Goal: Information Seeking & Learning: Find specific fact

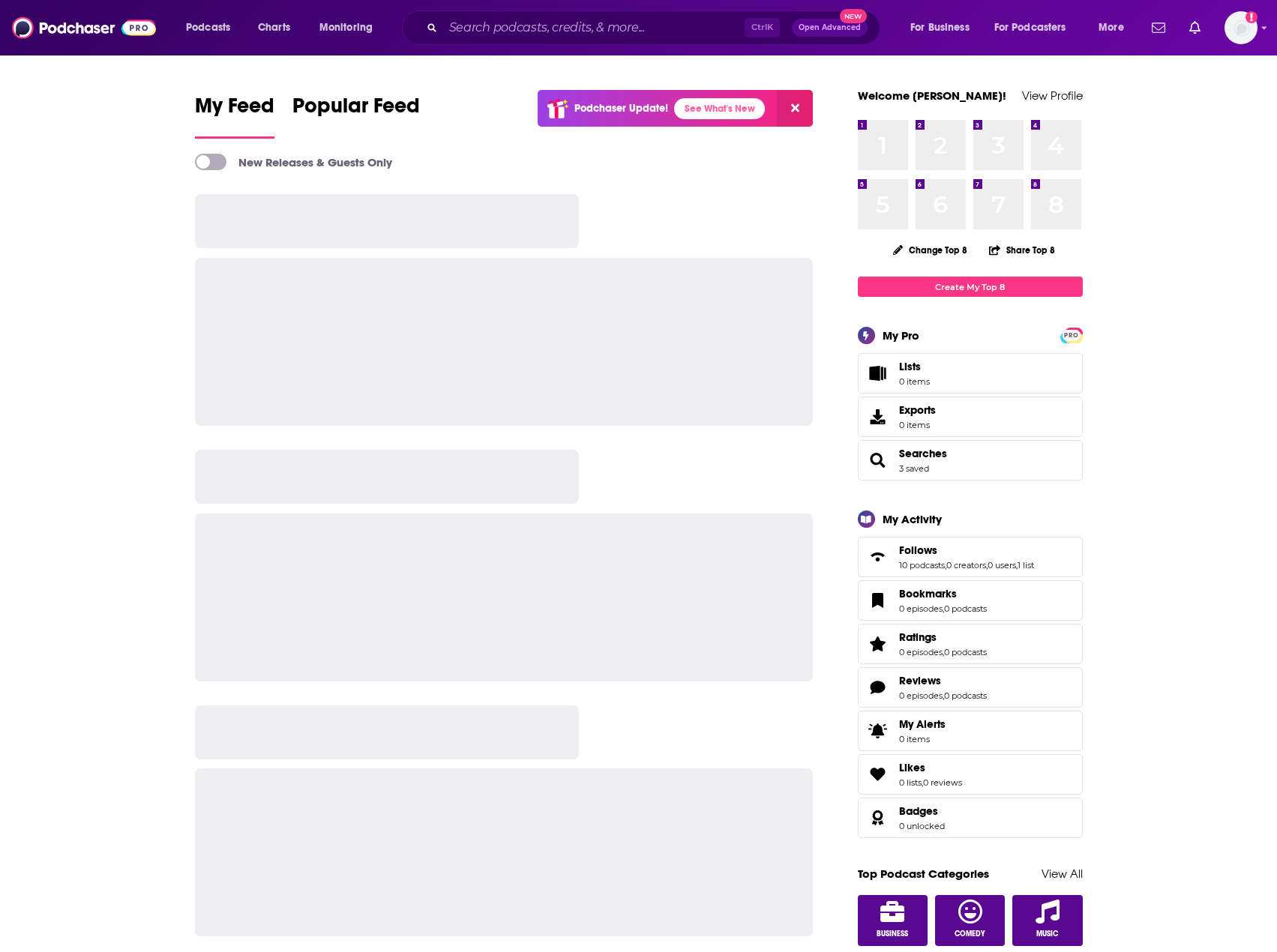
click at [498, 34] on input "Search podcasts, credits, & more..." at bounding box center [594, 28] width 302 height 24
click at [509, 31] on input "Search podcasts, credits, & more..." at bounding box center [594, 28] width 302 height 24
click at [501, 26] on input "Search podcasts, credits, & more..." at bounding box center [594, 28] width 302 height 24
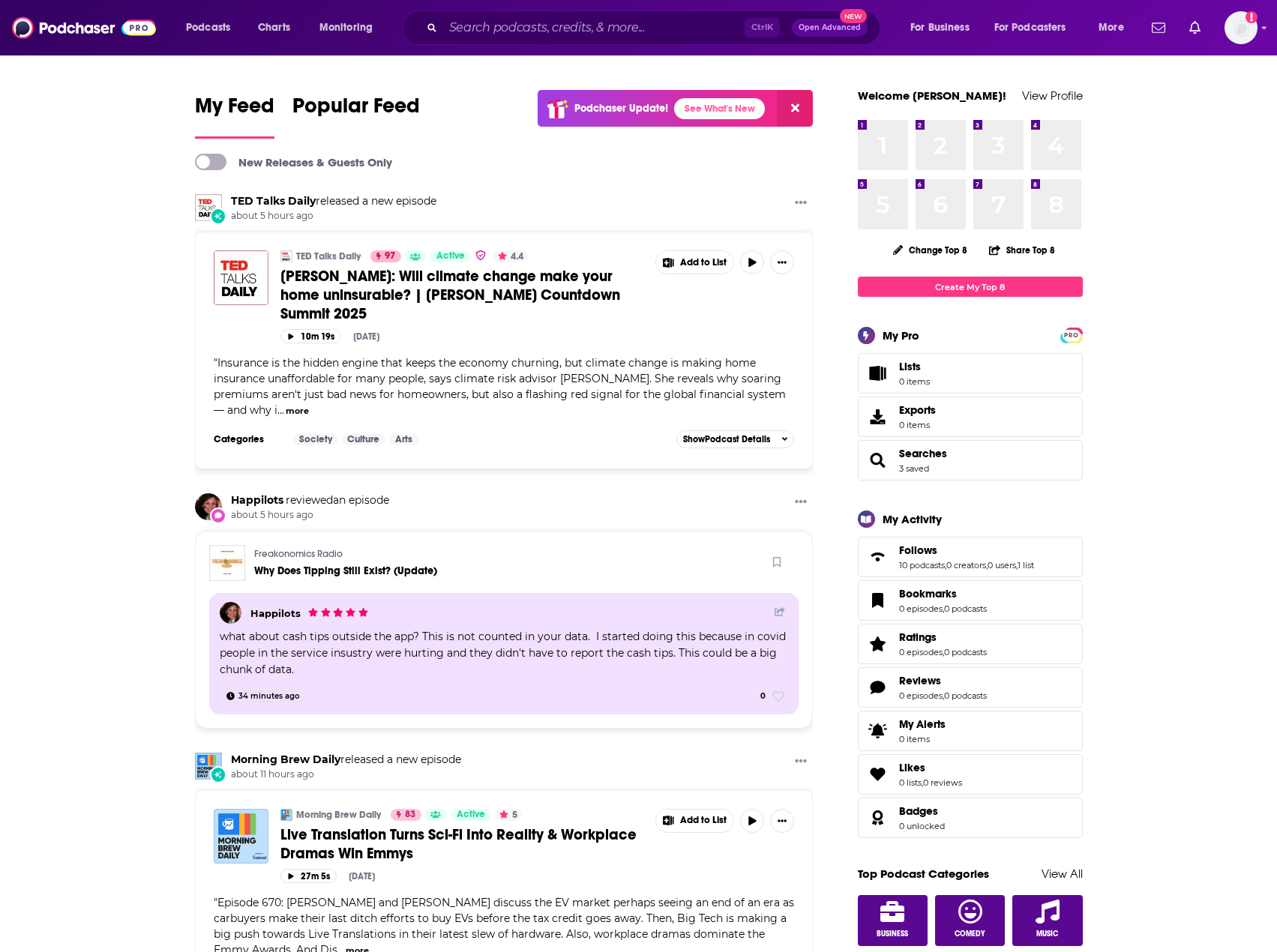
click at [511, 30] on input "Search podcasts, credits, & more..." at bounding box center [594, 28] width 302 height 24
click at [531, 33] on input "Search podcasts, credits, & more..." at bounding box center [594, 28] width 302 height 24
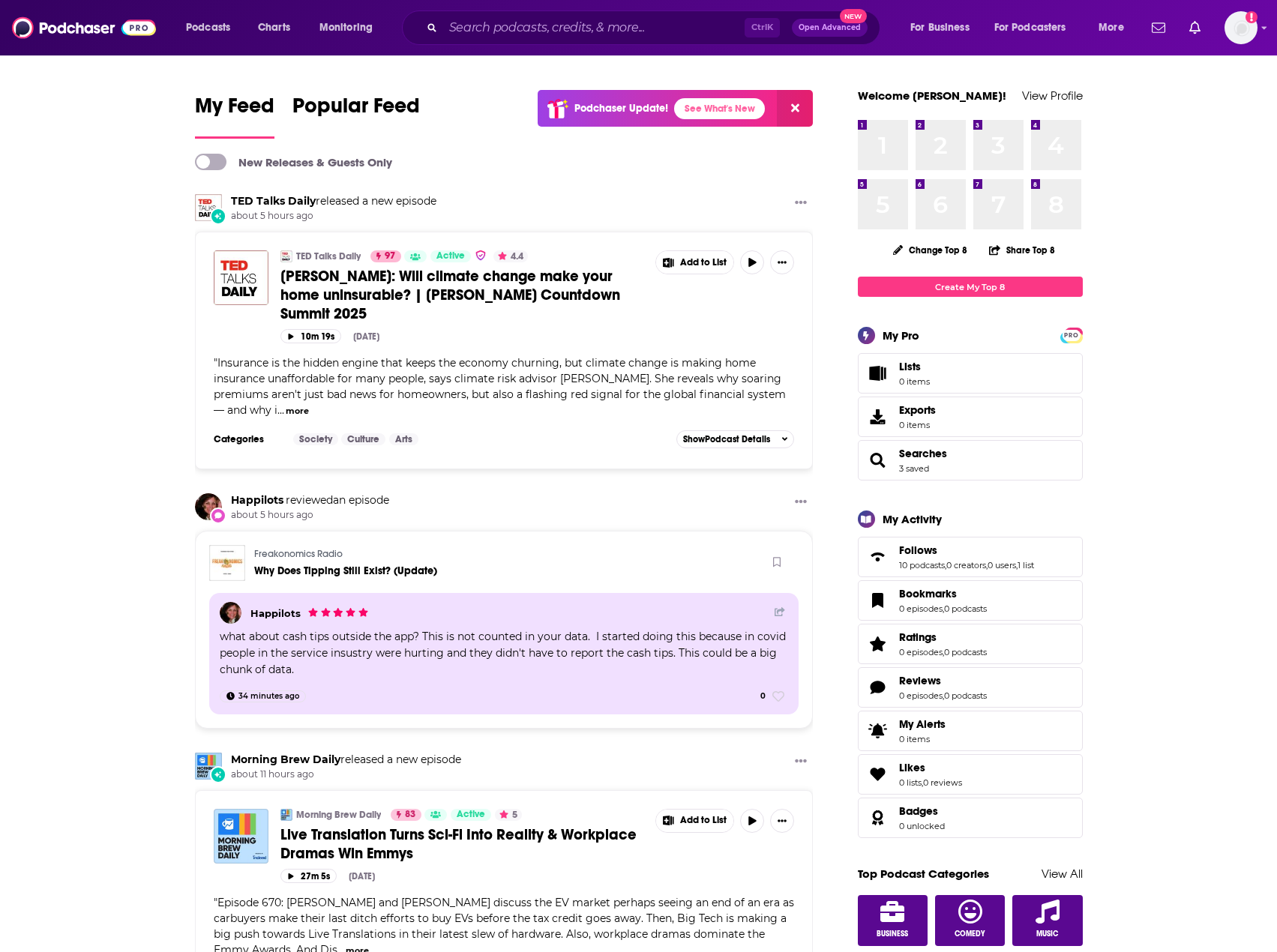
click at [531, 33] on input "Search podcasts, credits, & more..." at bounding box center [594, 28] width 302 height 24
click at [495, 30] on input "Search podcasts, credits, & more..." at bounding box center [594, 28] width 302 height 24
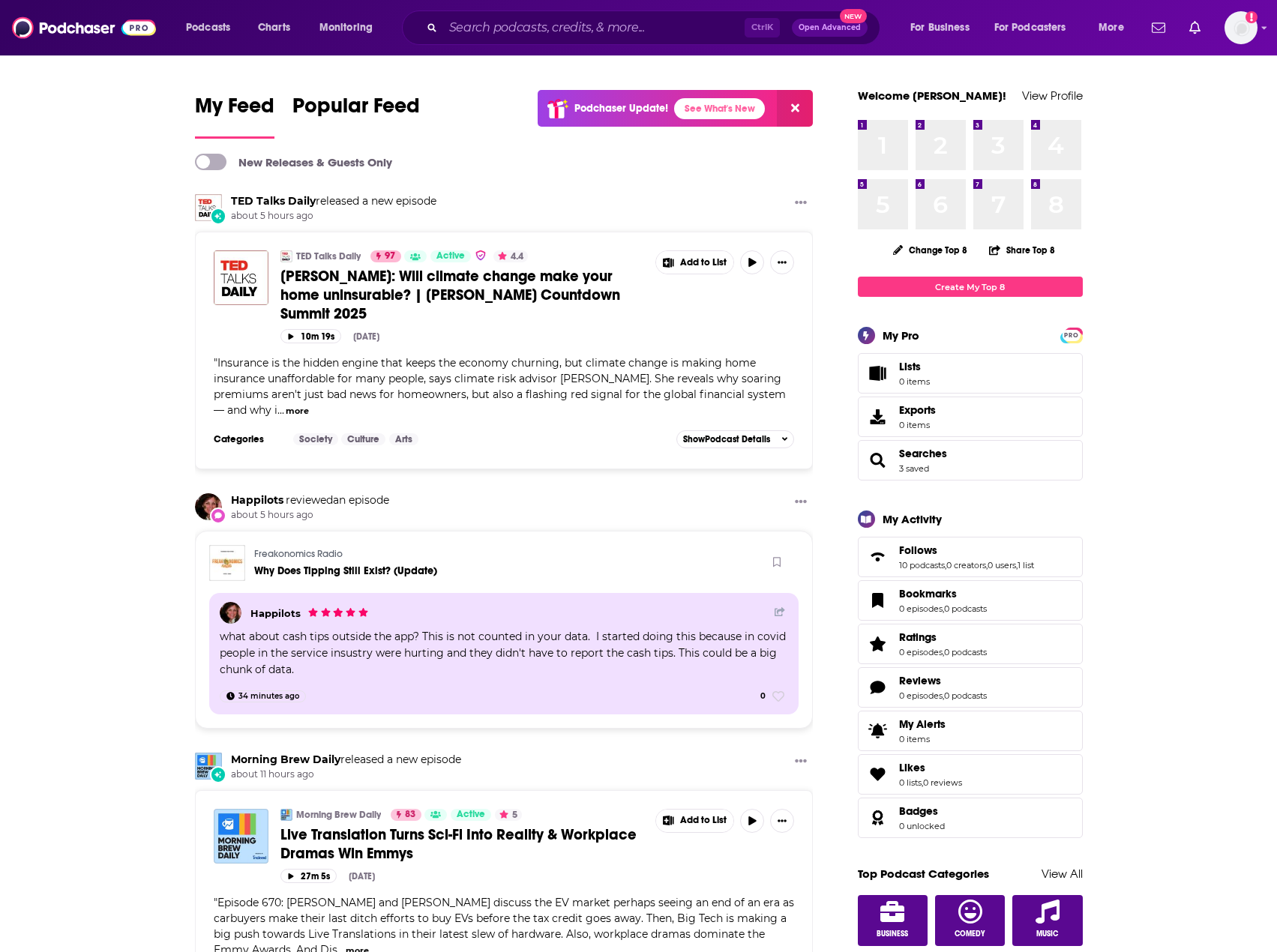
click at [495, 30] on input "Search podcasts, credits, & more..." at bounding box center [594, 28] width 302 height 24
drag, startPoint x: 464, startPoint y: 25, endPoint x: 491, endPoint y: 26, distance: 27.0
click at [467, 24] on input "Search podcasts, credits, & more..." at bounding box center [594, 28] width 302 height 24
click at [428, 27] on icon "Search podcasts, credits, & more..." at bounding box center [431, 27] width 8 height 8
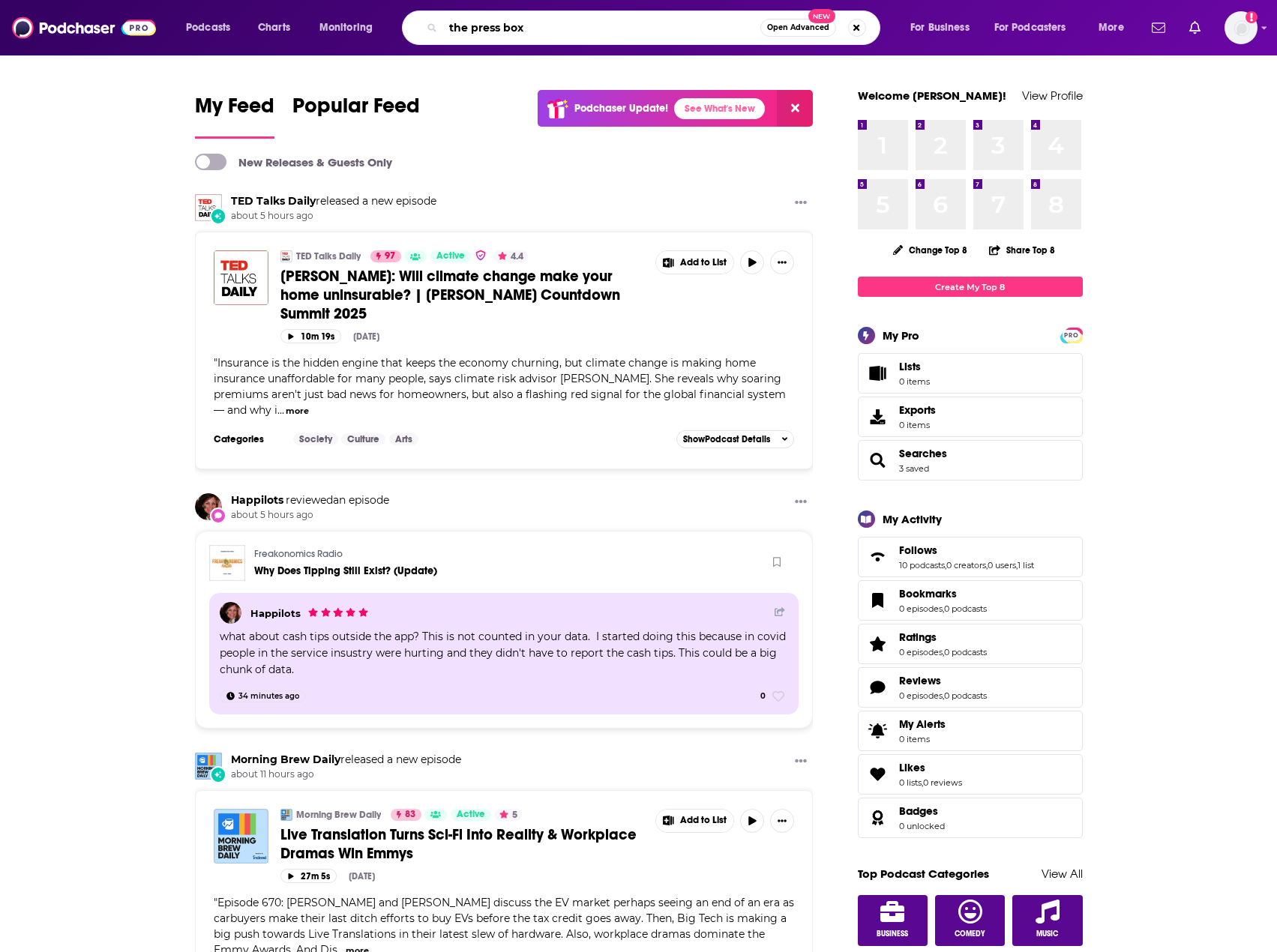
type input "the press box"
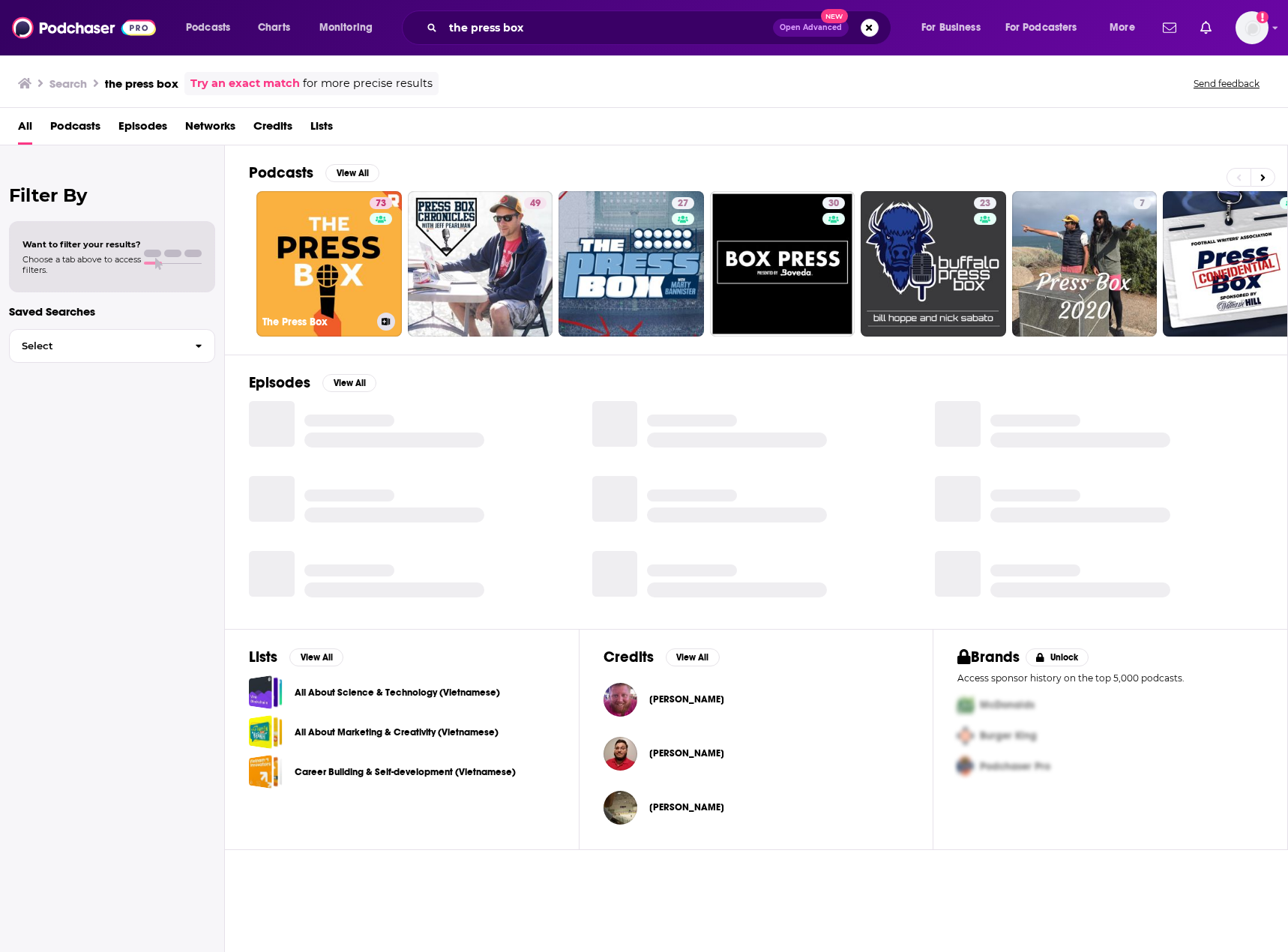
click at [339, 226] on link "73 The Press Box" at bounding box center [328, 264] width 145 height 145
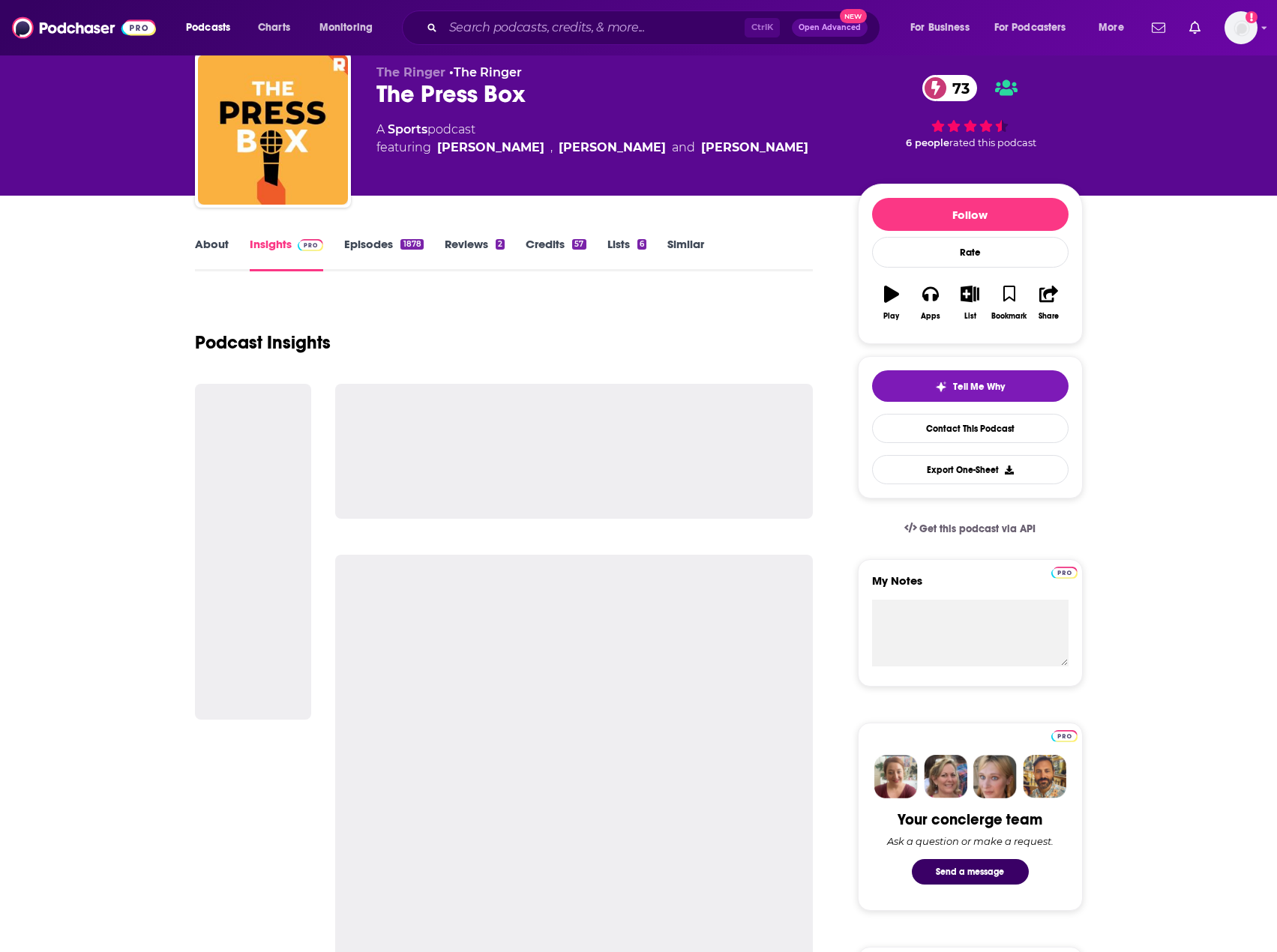
scroll to position [75, 0]
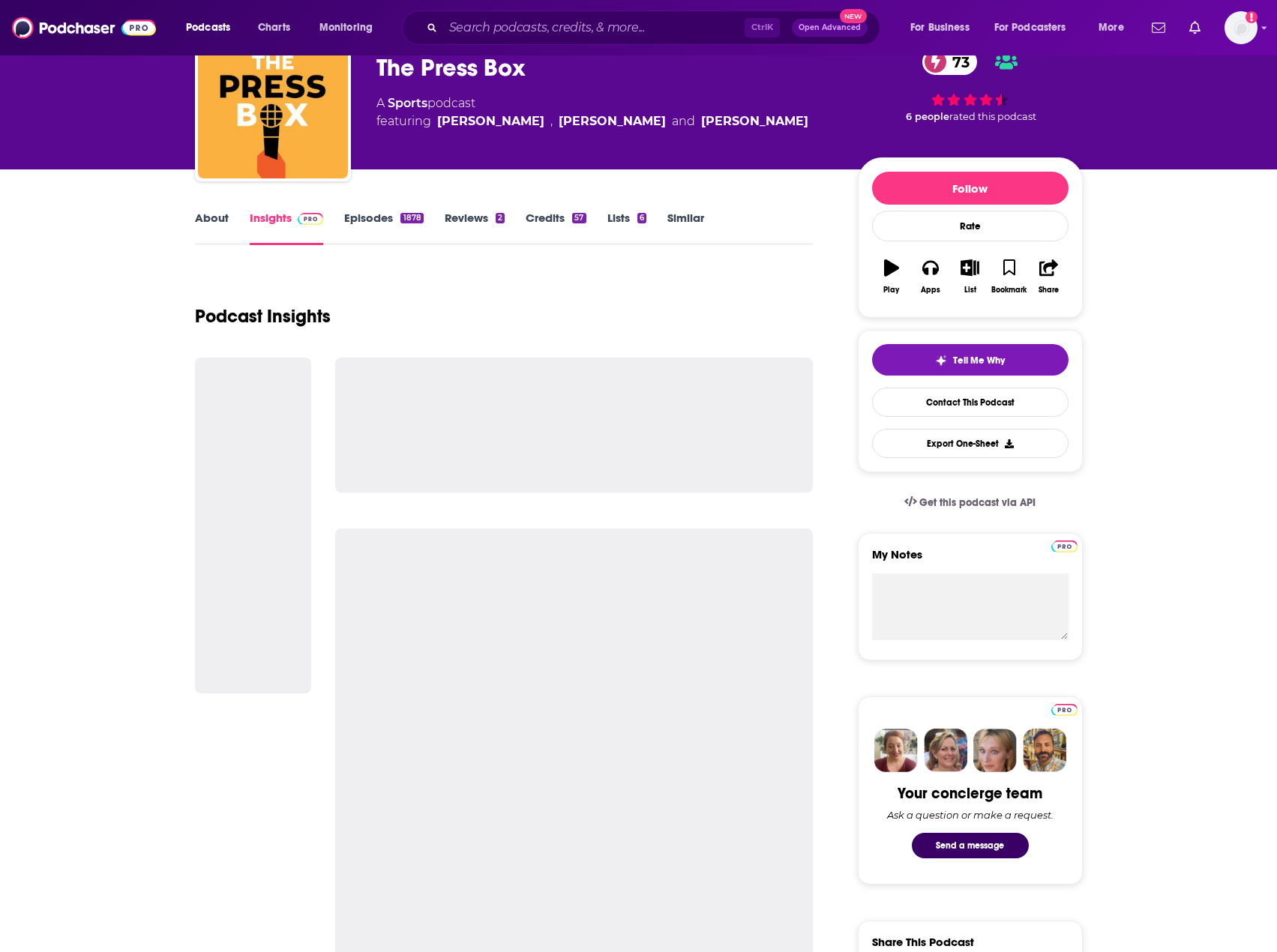
click at [354, 222] on link "Episodes 1878" at bounding box center [383, 228] width 79 height 34
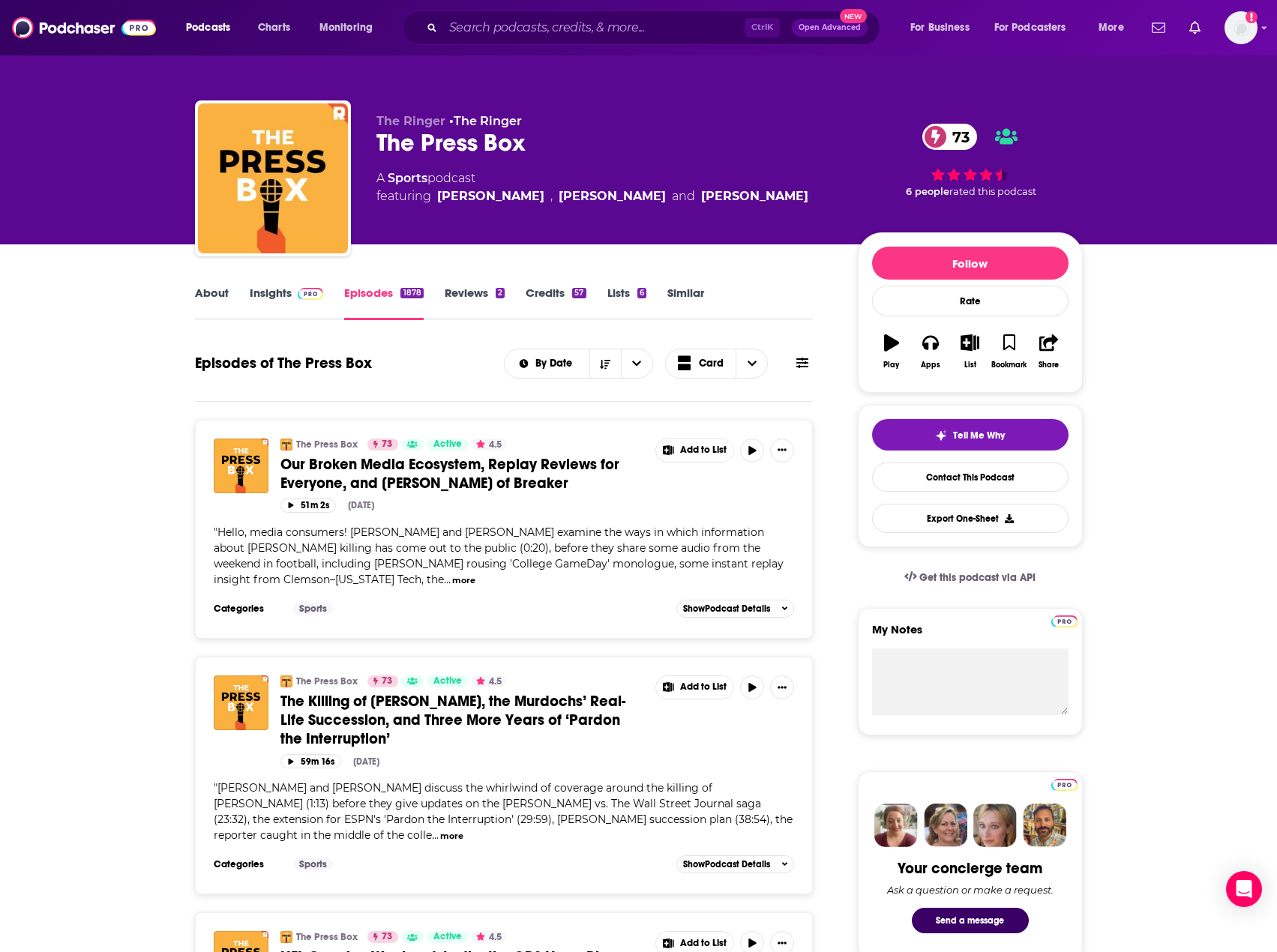
click at [350, 564] on span "Hello, media consumers! [PERSON_NAME] and [PERSON_NAME] examine the ways in whi…" at bounding box center [499, 556] width 570 height 61
click at [535, 468] on span "Our Broken Media Ecosystem, Replay Reviews for Everyone, and [PERSON_NAME] of B…" at bounding box center [450, 474] width 339 height 38
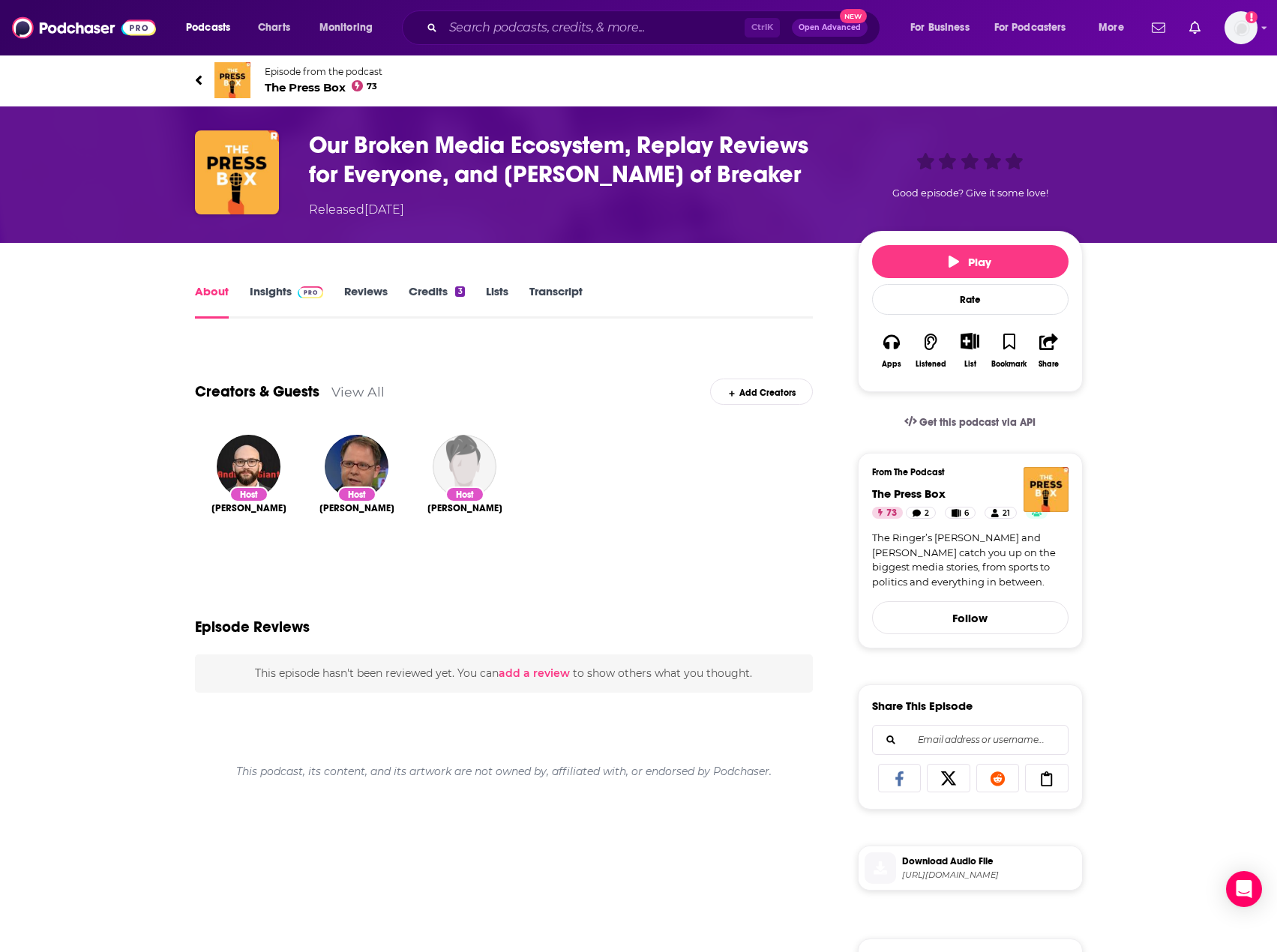
click at [548, 297] on link "Transcript" at bounding box center [556, 301] width 54 height 34
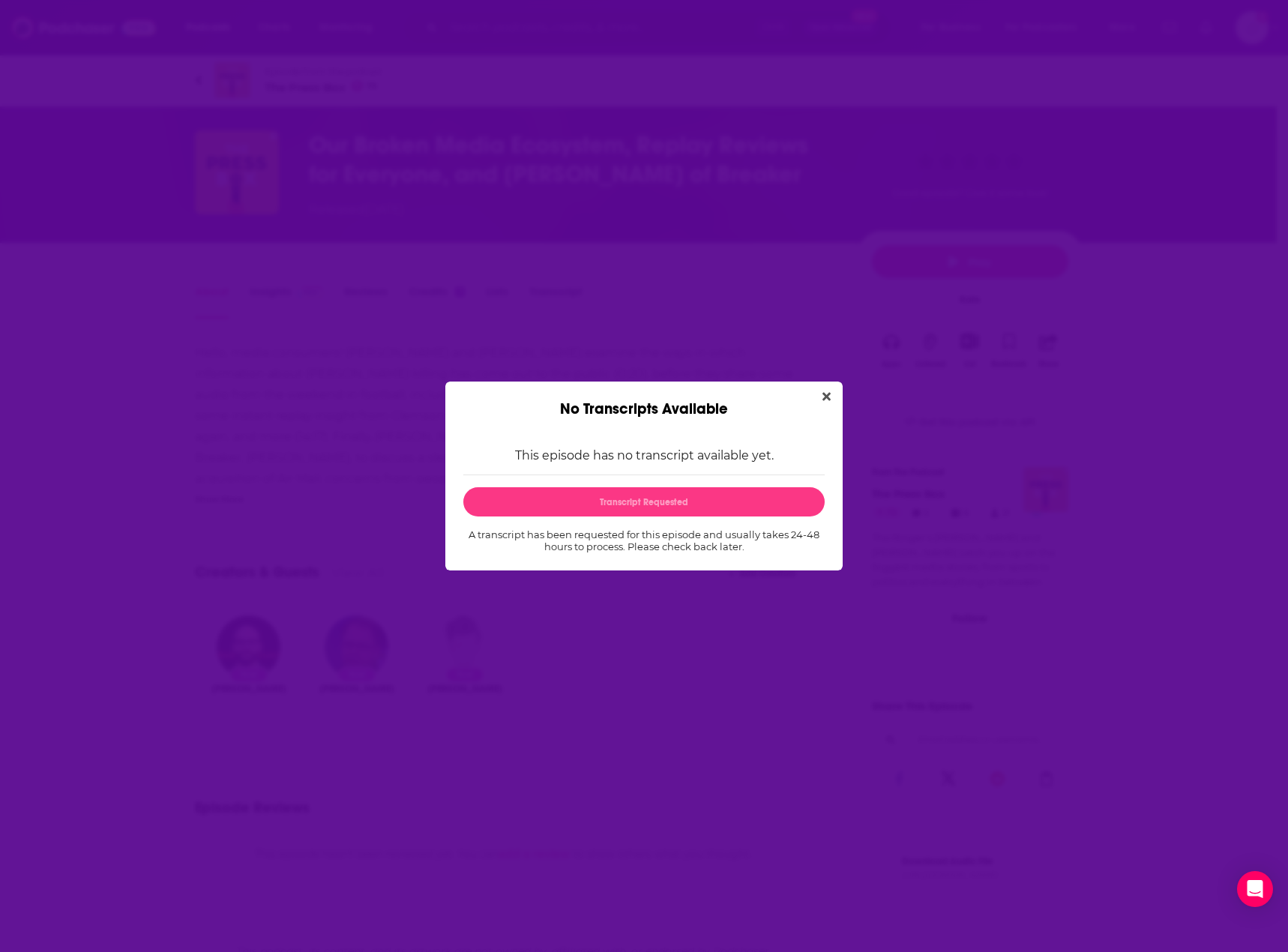
click at [831, 395] on button "Close" at bounding box center [827, 397] width 20 height 19
